Goal: Navigation & Orientation: Find specific page/section

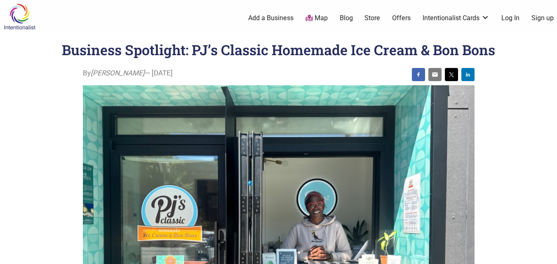
click at [548, 39] on html "× Menu 0 Add a Business Map Blog Store Offers Intentionalist Cards Buy Black Ca…" at bounding box center [278, 132] width 557 height 264
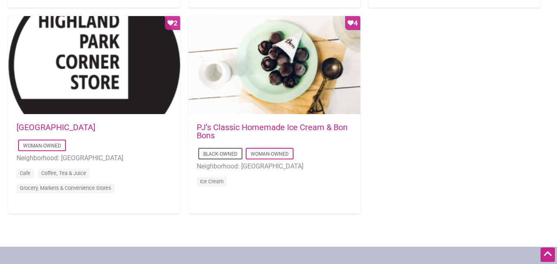
scroll to position [804, 0]
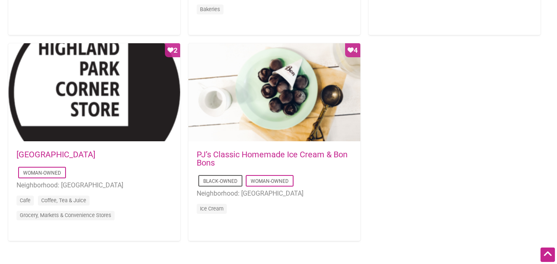
drag, startPoint x: 0, startPoint y: 0, endPoint x: 561, endPoint y: 201, distance: 596.0
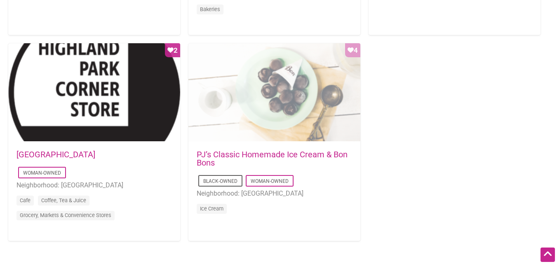
click at [275, 127] on div "Favorite Count 4" at bounding box center [274, 92] width 172 height 99
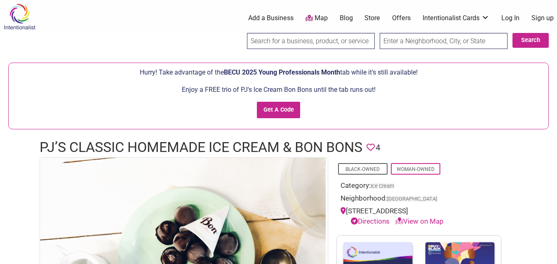
drag, startPoint x: 559, startPoint y: 62, endPoint x: 563, endPoint y: 52, distance: 10.2
click at [557, 52] on html "× Menu 0 Add a Business Map Blog Store Offers Intentionalist Cards Buy Black Ca…" at bounding box center [278, 132] width 557 height 264
